Goal: Information Seeking & Learning: Compare options

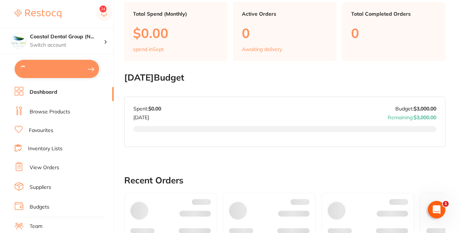
scroll to position [57, 0]
type input "5"
type input "8"
type input "3"
click at [60, 108] on link "Browse Products" at bounding box center [50, 111] width 41 height 7
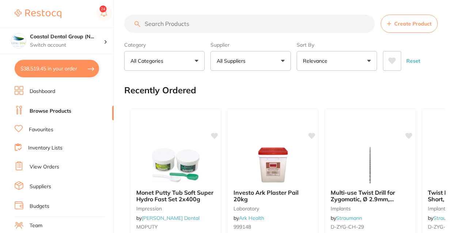
click at [238, 63] on p "All Suppliers" at bounding box center [233, 60] width 32 height 7
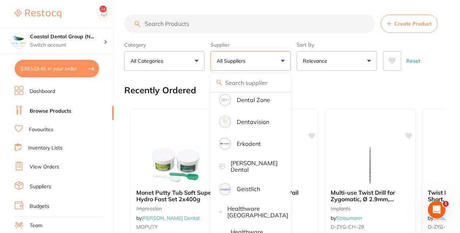
scroll to position [342, 0]
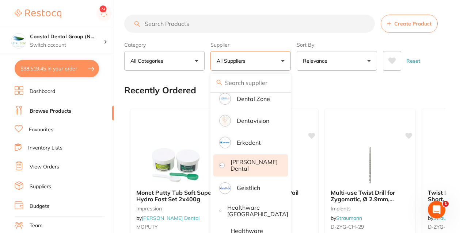
click at [266, 168] on p "[PERSON_NAME] Dental" at bounding box center [253, 166] width 47 height 14
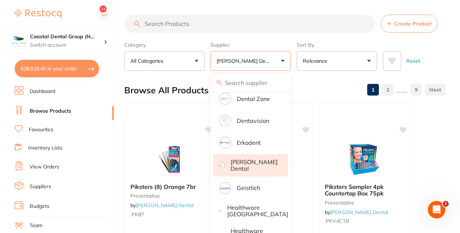
scroll to position [0, 0]
click at [189, 23] on input "search" at bounding box center [249, 24] width 250 height 18
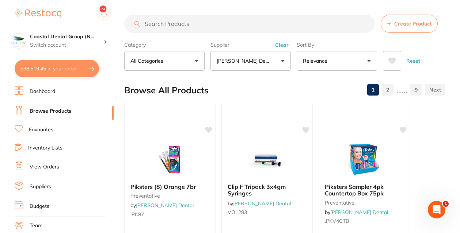
click at [226, 59] on p "[PERSON_NAME] Dental" at bounding box center [244, 60] width 55 height 7
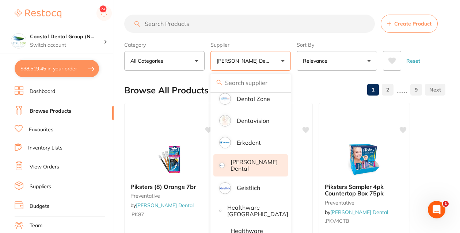
click at [275, 38] on section "Create Product Category All Categories All Categories crown & bridge disposable…" at bounding box center [284, 43] width 321 height 56
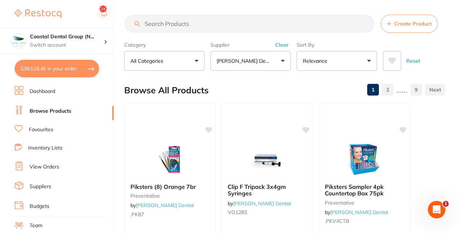
click at [283, 44] on button "Clear" at bounding box center [282, 45] width 18 height 7
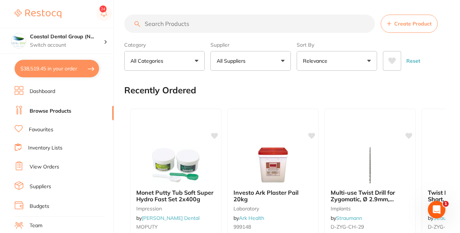
click at [271, 24] on input "search" at bounding box center [249, 24] width 250 height 18
type input "j"
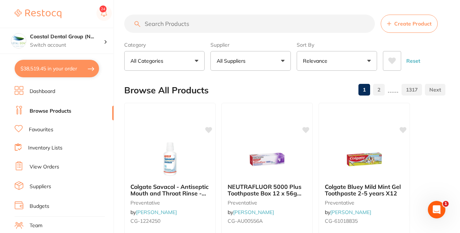
click at [228, 31] on input "search" at bounding box center [249, 24] width 250 height 18
type input "forceps"
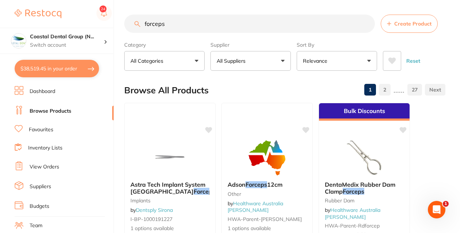
click at [258, 65] on button "All Suppliers" at bounding box center [250, 61] width 80 height 20
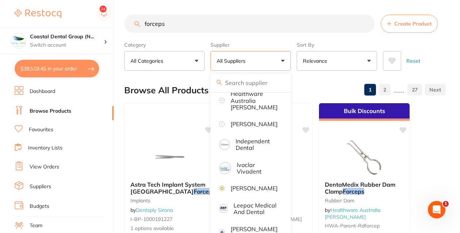
scroll to position [271, 0]
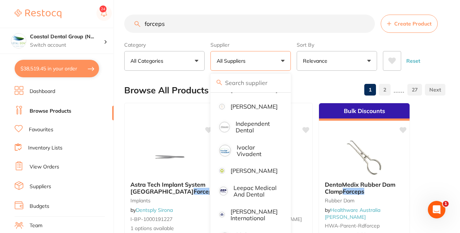
click at [243, 148] on p "Ivoclar Vivadent" at bounding box center [257, 151] width 41 height 14
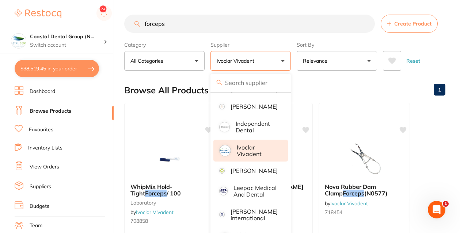
scroll to position [0, 0]
click at [419, 37] on section "forceps Create Product Category All Categories All Categories laboratory Clear …" at bounding box center [284, 43] width 321 height 56
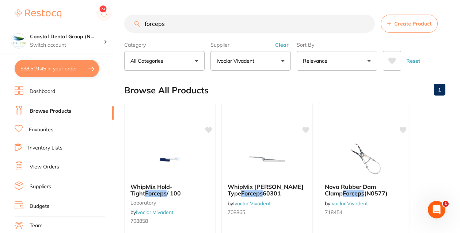
click at [198, 23] on input "forceps" at bounding box center [249, 24] width 250 height 18
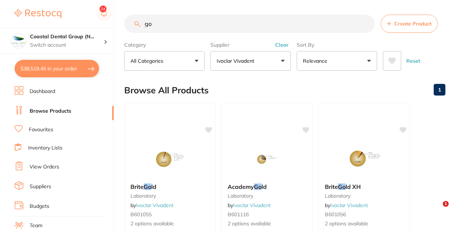
click at [158, 28] on input "go" at bounding box center [249, 24] width 250 height 18
type input "g"
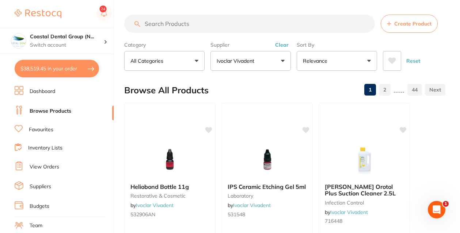
click at [260, 59] on button "Ivoclar Vivadent" at bounding box center [250, 61] width 80 height 20
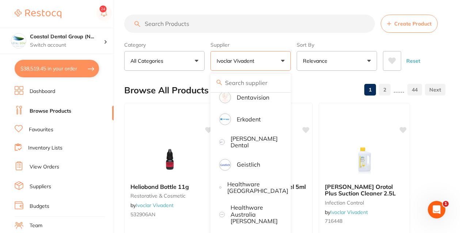
scroll to position [367, 0]
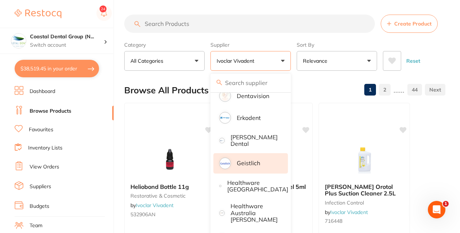
click at [245, 163] on p "Geistlich" at bounding box center [248, 163] width 23 height 7
click at [219, 25] on input "search" at bounding box center [249, 24] width 250 height 18
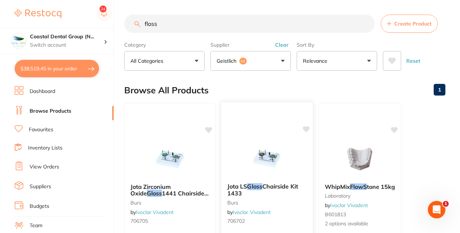
scroll to position [0, 0]
click at [254, 64] on button "Geistlich +1" at bounding box center [250, 61] width 80 height 20
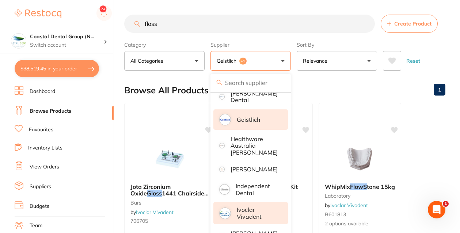
click at [248, 207] on p "Ivoclar Vivadent" at bounding box center [257, 214] width 41 height 14
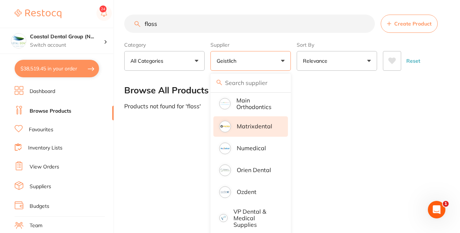
scroll to position [4, 0]
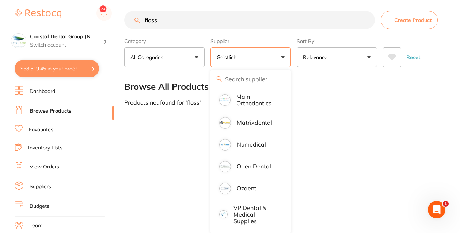
click at [348, 162] on div "floss Create Product Category All Categories All Categories No categories found…" at bounding box center [292, 112] width 336 height 233
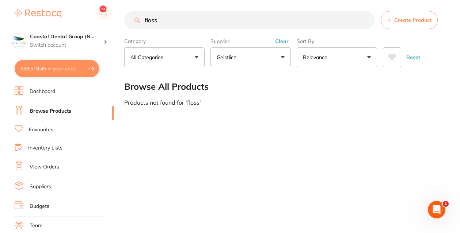
click at [171, 20] on input "floss" at bounding box center [249, 20] width 250 height 18
type input "f"
click at [283, 39] on button "Clear" at bounding box center [282, 41] width 18 height 7
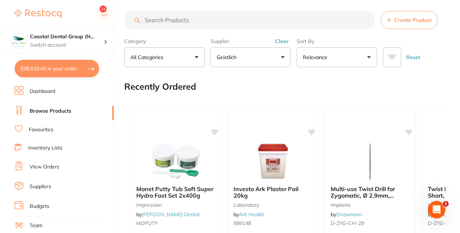
click at [274, 21] on input "search" at bounding box center [249, 20] width 250 height 18
type input "go2"
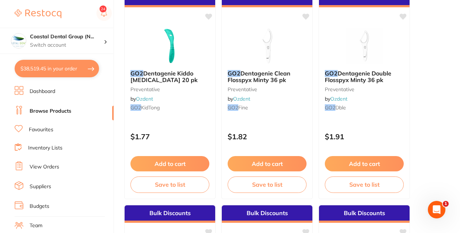
scroll to position [2057, 0]
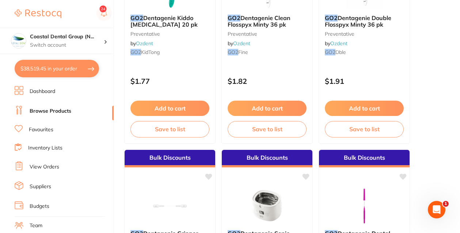
scroll to position [2111, 0]
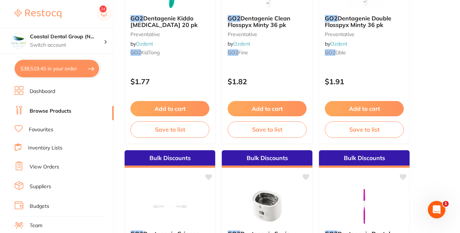
click at [61, 130] on li "Favourites" at bounding box center [64, 129] width 99 height 9
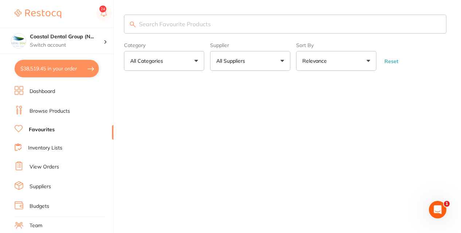
click at [59, 145] on link "Inventory Lists" at bounding box center [45, 148] width 34 height 7
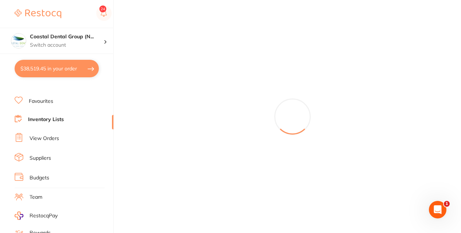
scroll to position [29, 0]
click at [60, 120] on link "Inventory Lists" at bounding box center [46, 118] width 36 height 7
